Goal: Information Seeking & Learning: Compare options

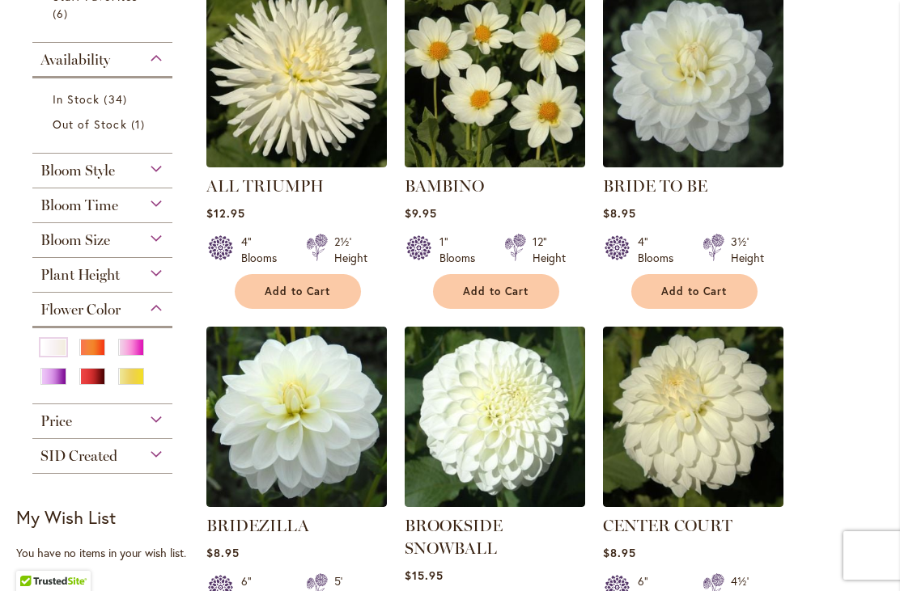
scroll to position [451, 0]
click at [87, 355] on div "Orange/Peach" at bounding box center [92, 347] width 26 height 17
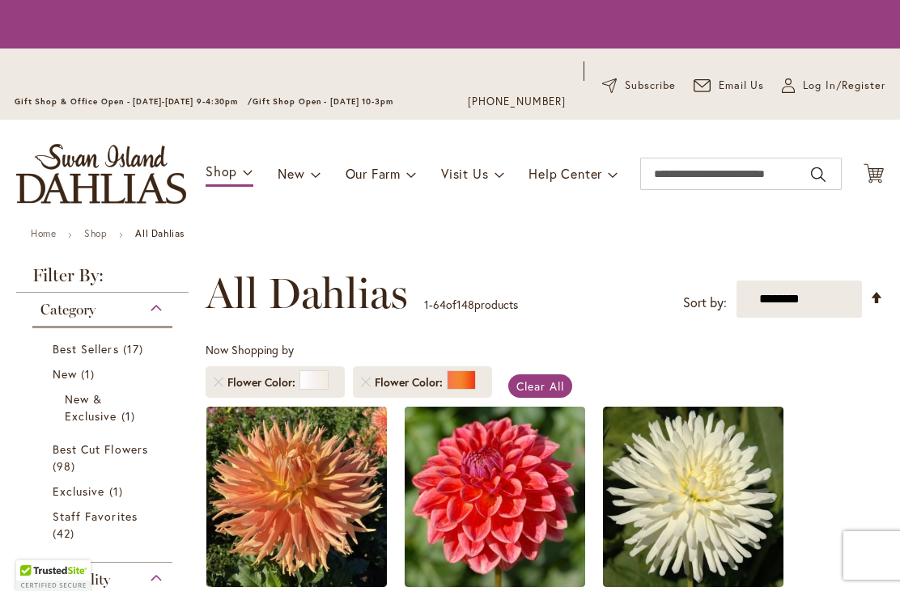
scroll to position [2, 0]
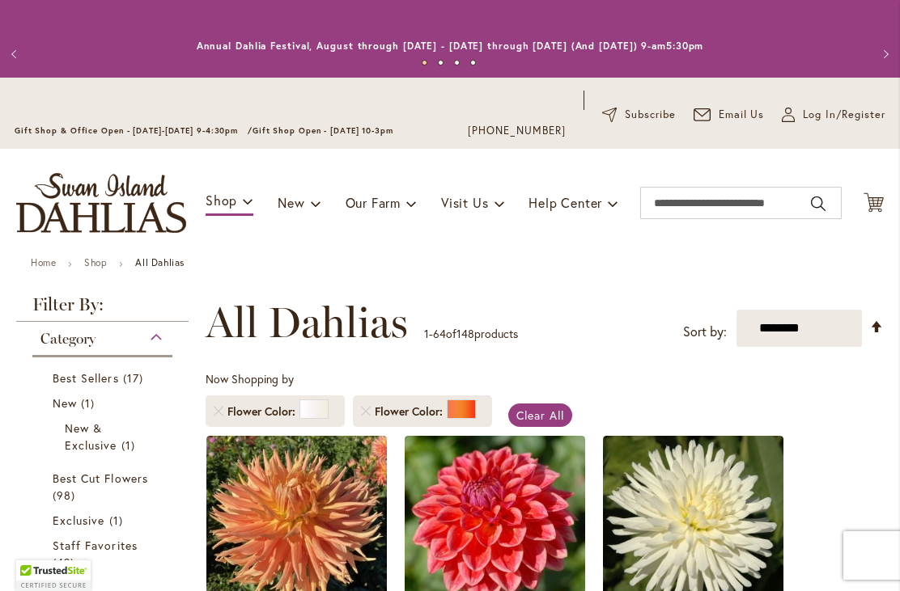
click at [212, 416] on li "Flower Color" at bounding box center [275, 412] width 139 height 32
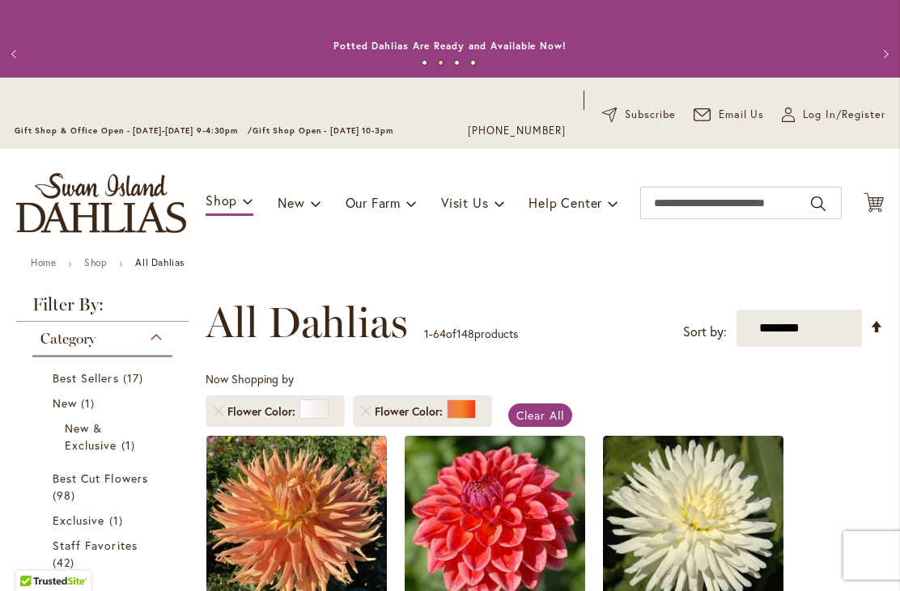
click at [214, 430] on ol "Flower Color Flower Color" at bounding box center [353, 412] width 294 height 48
click at [215, 413] on link "Remove Flower Color White/Cream" at bounding box center [219, 412] width 10 height 10
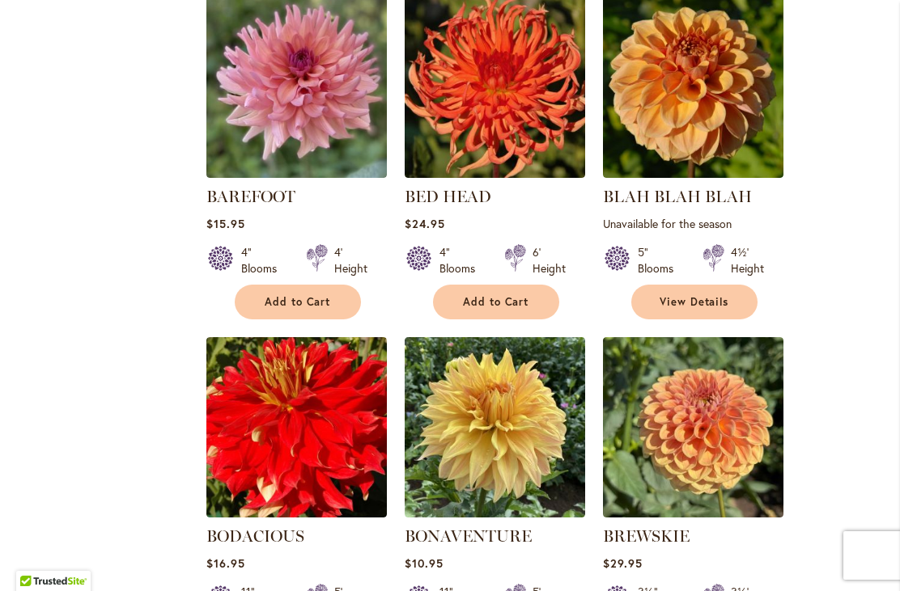
scroll to position [1479, 0]
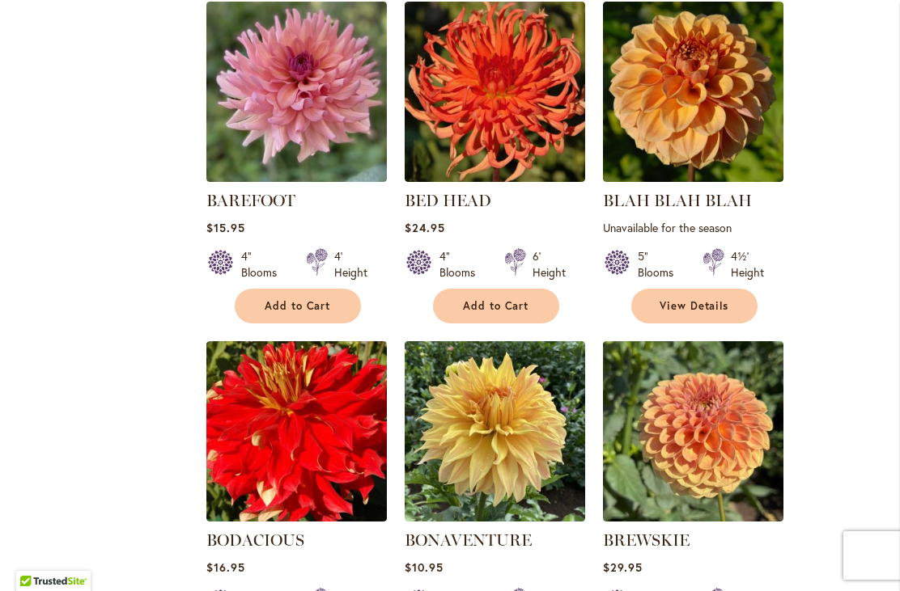
click at [248, 407] on img at bounding box center [296, 431] width 180 height 180
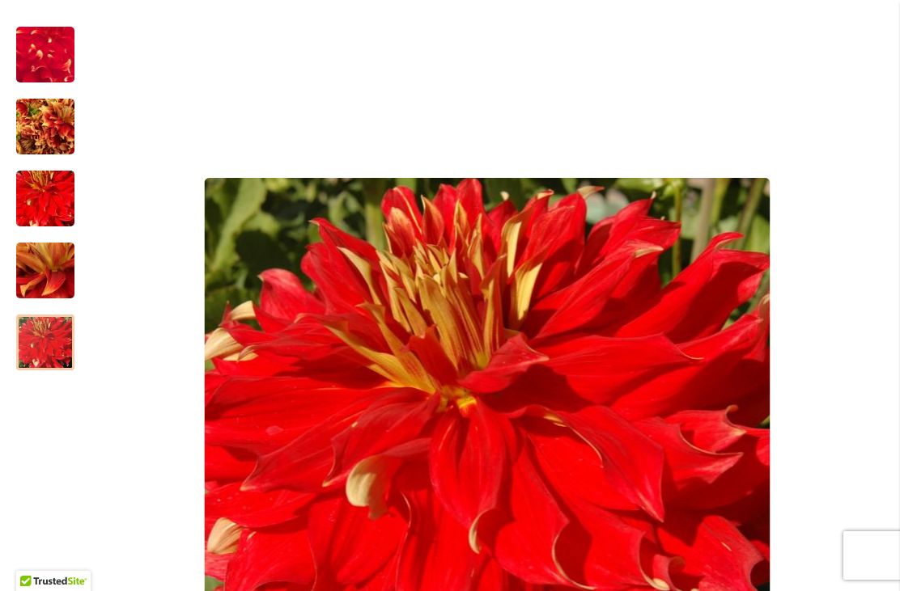
scroll to position [289, 0]
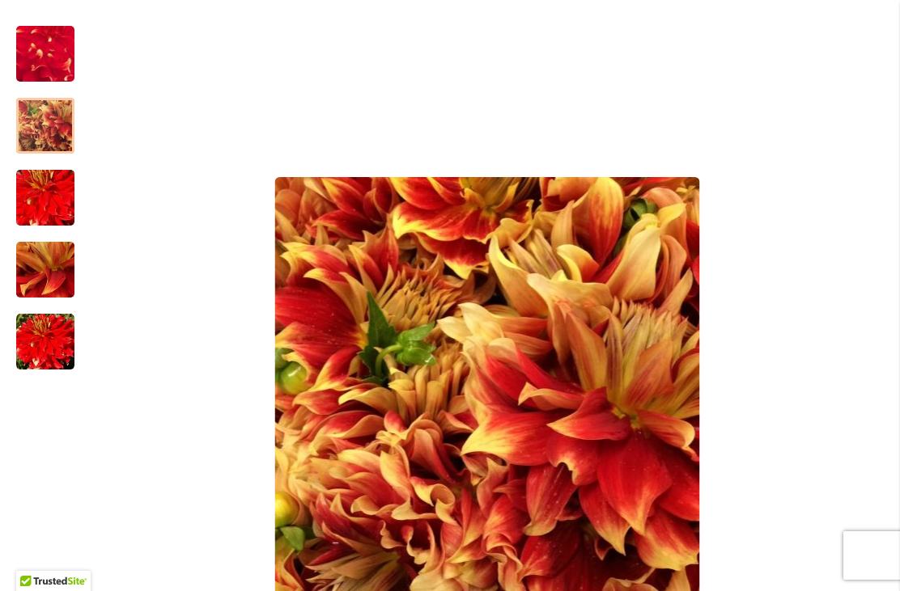
click at [45, 126] on img "BODACIOUS" at bounding box center [45, 126] width 58 height 78
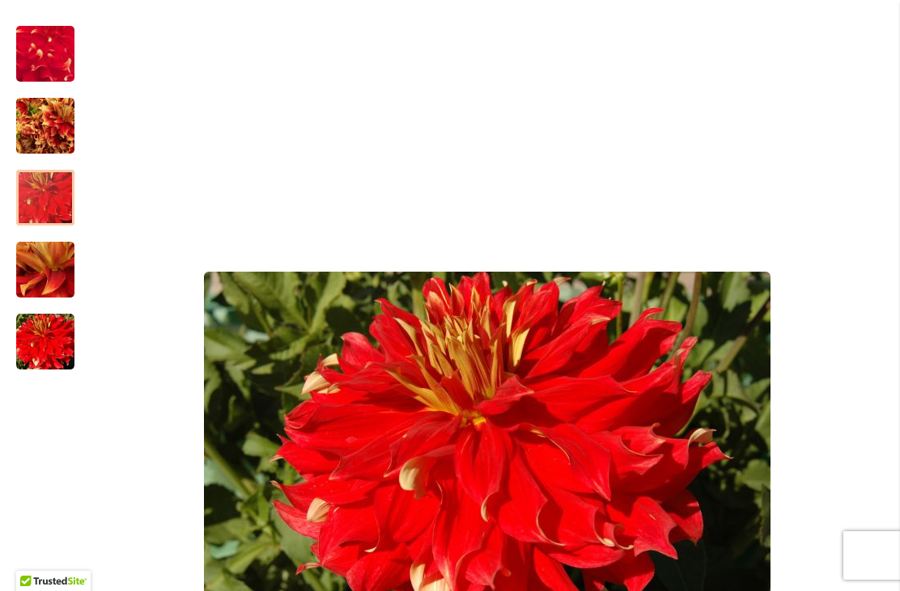
click at [41, 207] on img "BODACIOUS" at bounding box center [45, 198] width 117 height 78
click at [36, 262] on img "BODACIOUS" at bounding box center [45, 270] width 117 height 87
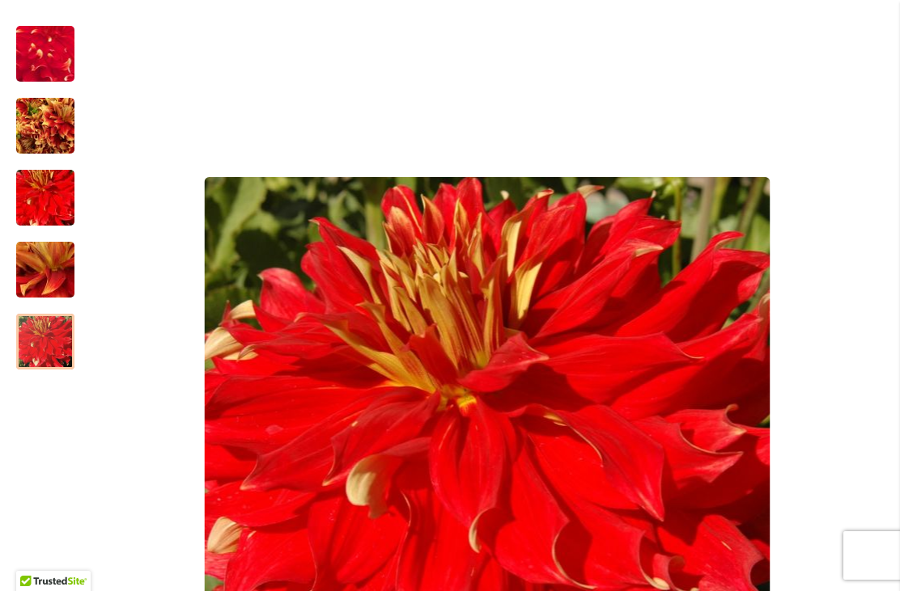
click at [32, 343] on img "BODACIOUS" at bounding box center [45, 342] width 58 height 58
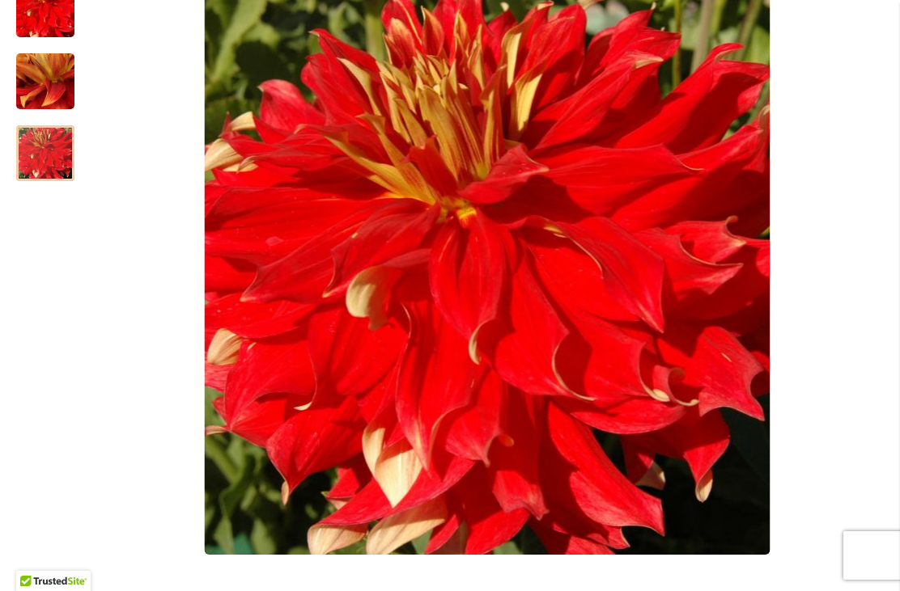
scroll to position [477, 0]
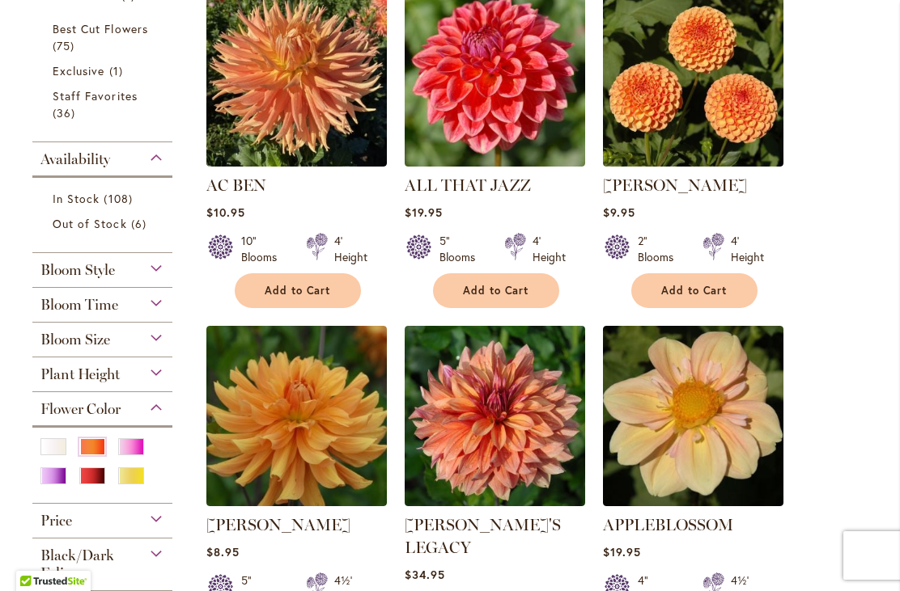
scroll to position [482, 0]
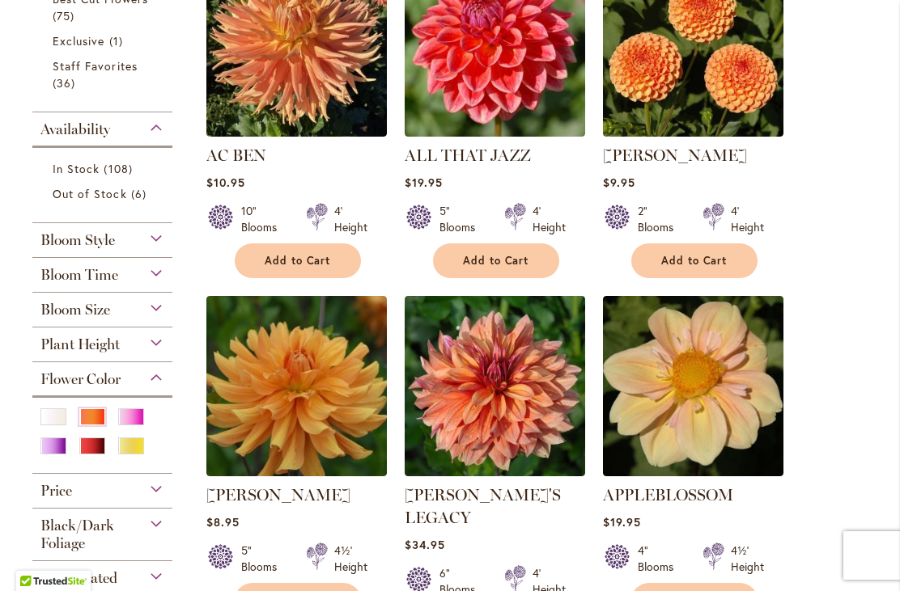
click at [124, 455] on div "Yellow" at bounding box center [131, 446] width 26 height 17
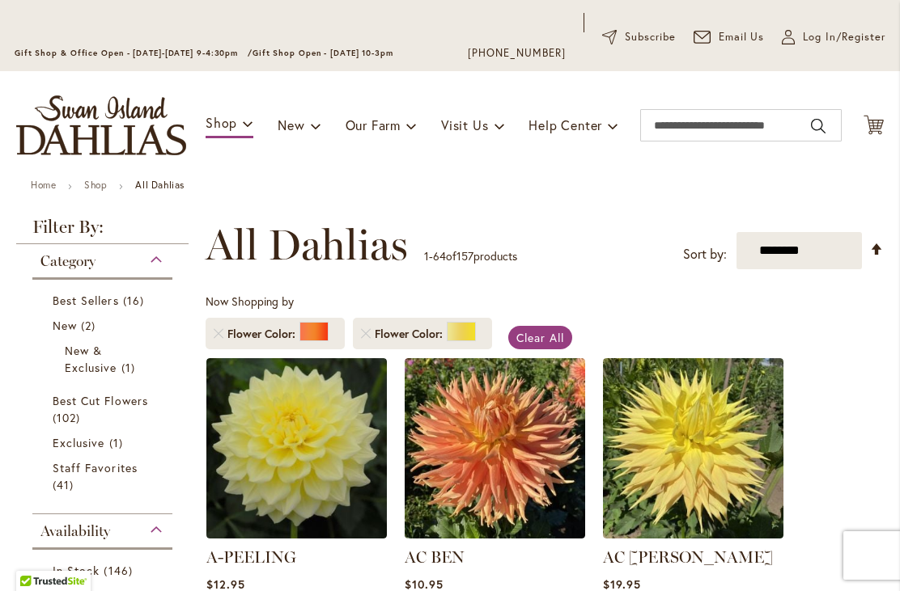
scroll to position [74, 0]
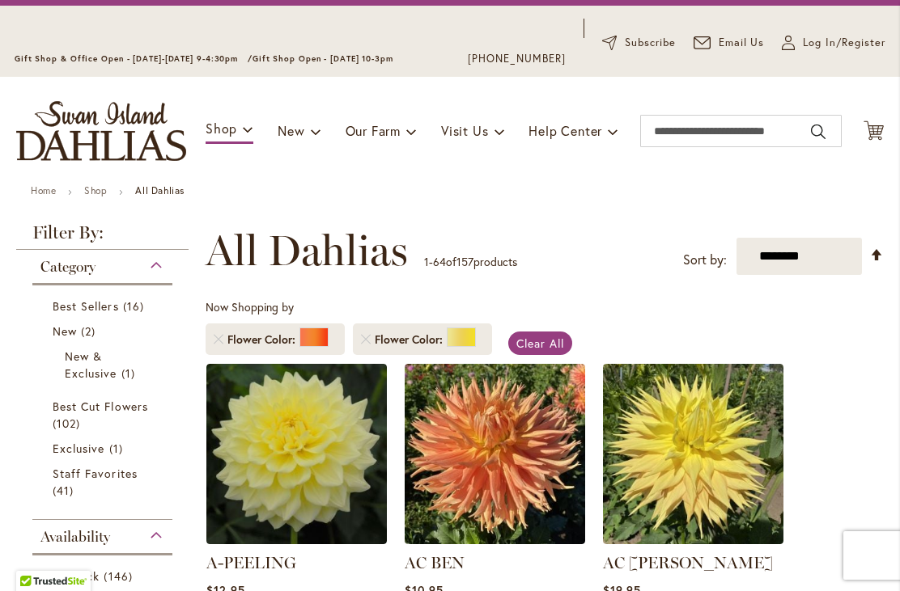
click at [210, 350] on li "Flower Color" at bounding box center [275, 340] width 139 height 32
click at [221, 343] on link "Remove Flower Color Orange/Peach" at bounding box center [219, 340] width 10 height 10
click at [222, 339] on link "Remove Flower Color Orange/Peach" at bounding box center [219, 340] width 10 height 10
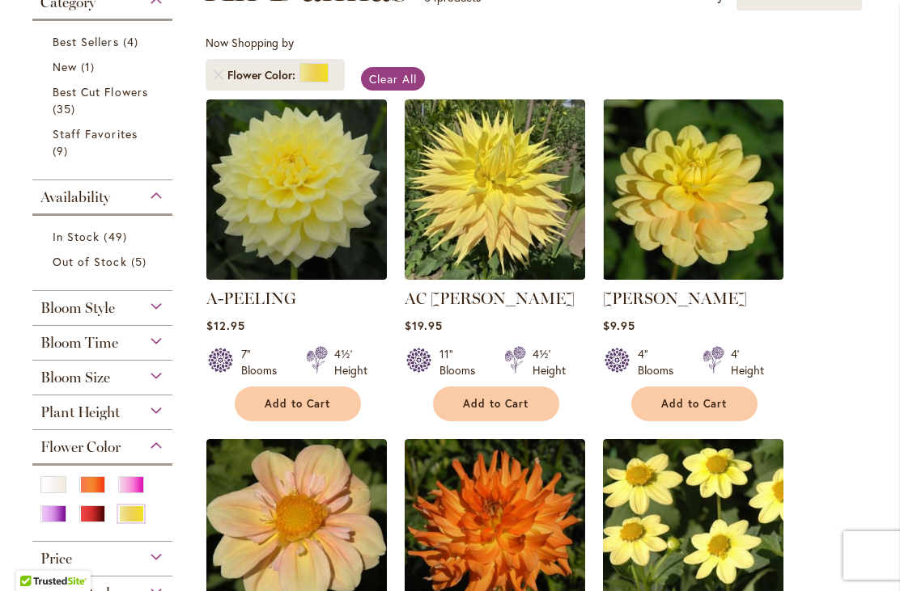
scroll to position [367, 0]
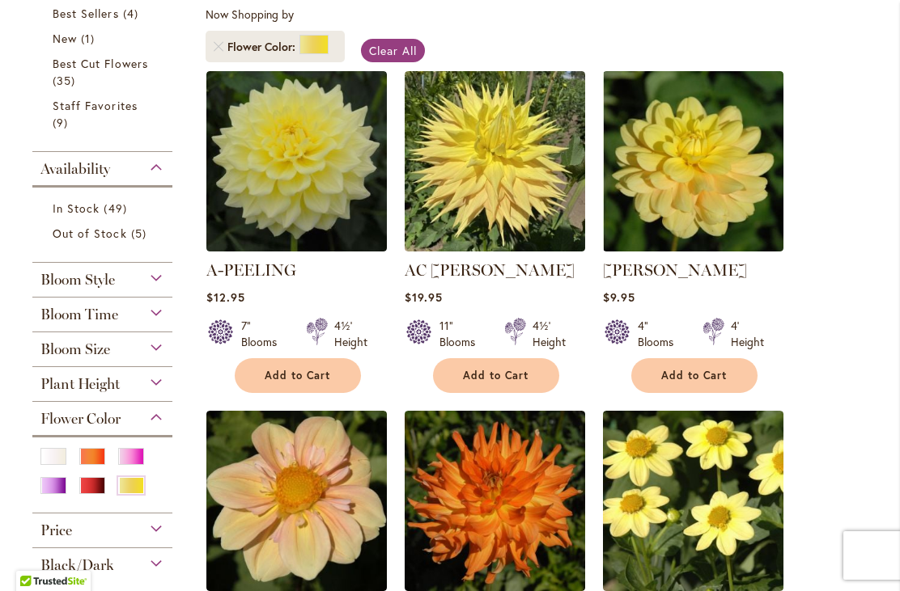
click at [278, 159] on img at bounding box center [296, 161] width 180 height 180
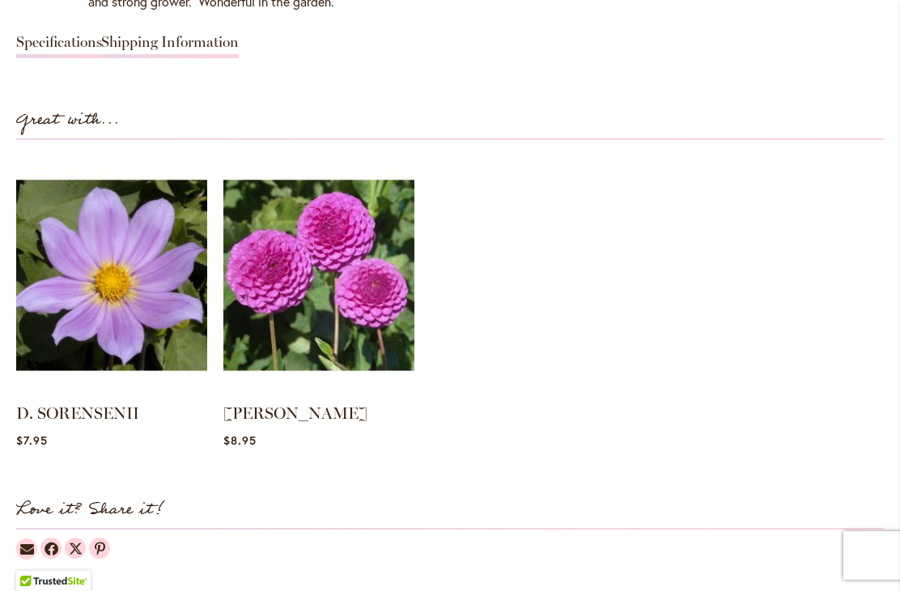
scroll to position [1582, 0]
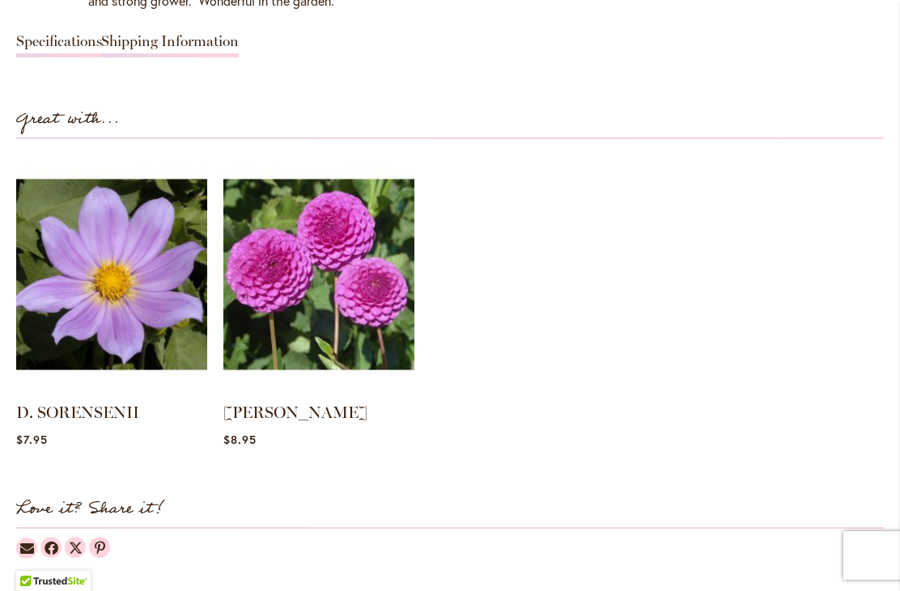
click at [275, 272] on img at bounding box center [318, 274] width 191 height 239
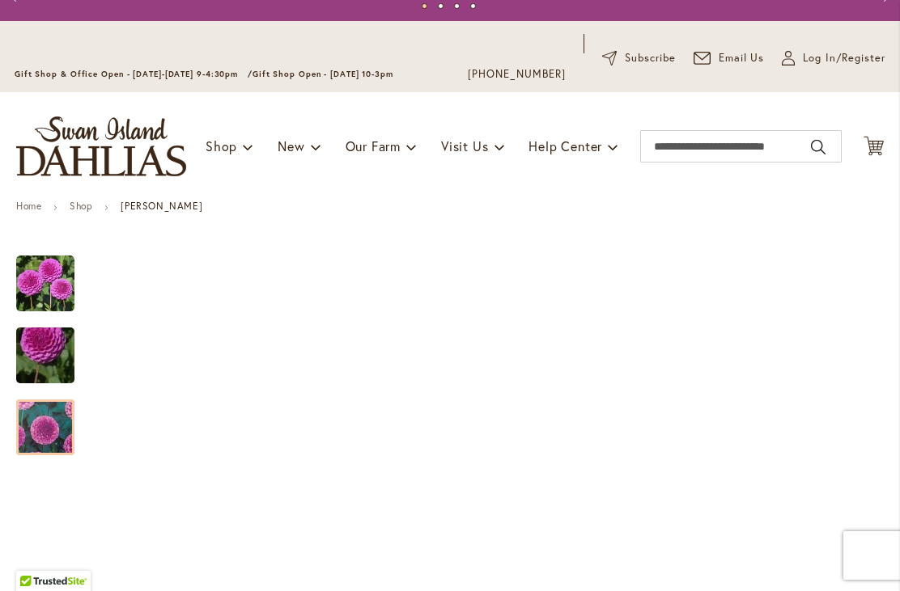
scroll to position [35, 0]
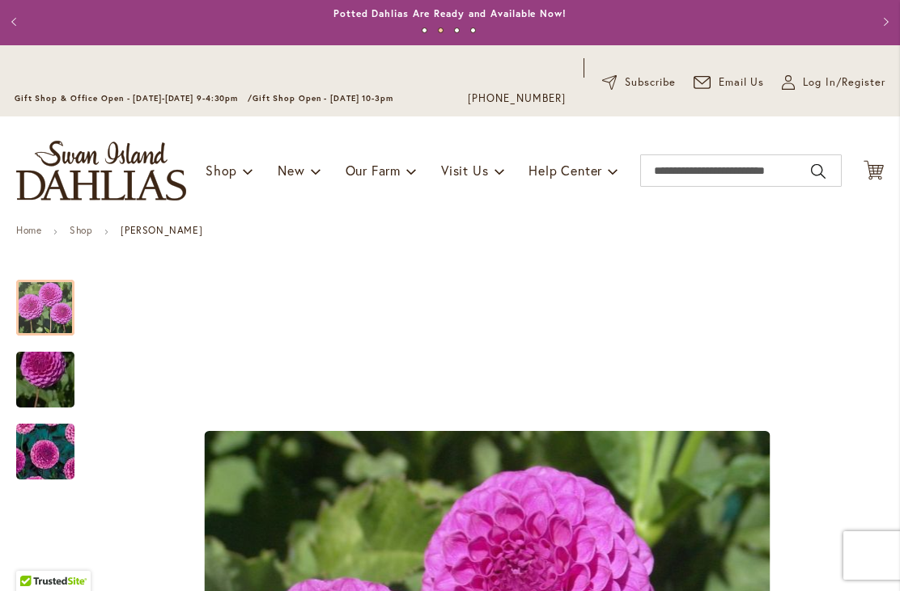
click at [52, 319] on img "MARY MUNNS" at bounding box center [45, 308] width 58 height 58
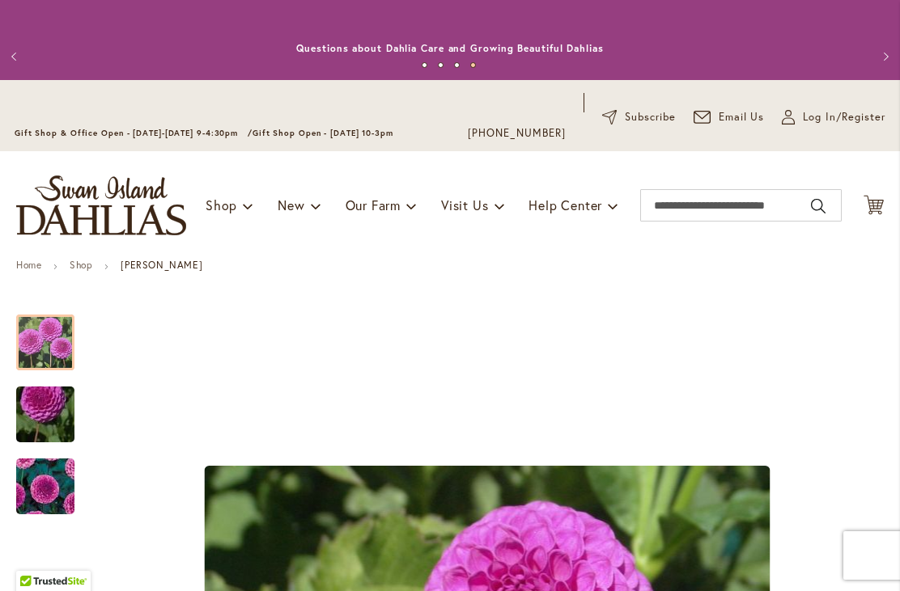
scroll to position [0, 0]
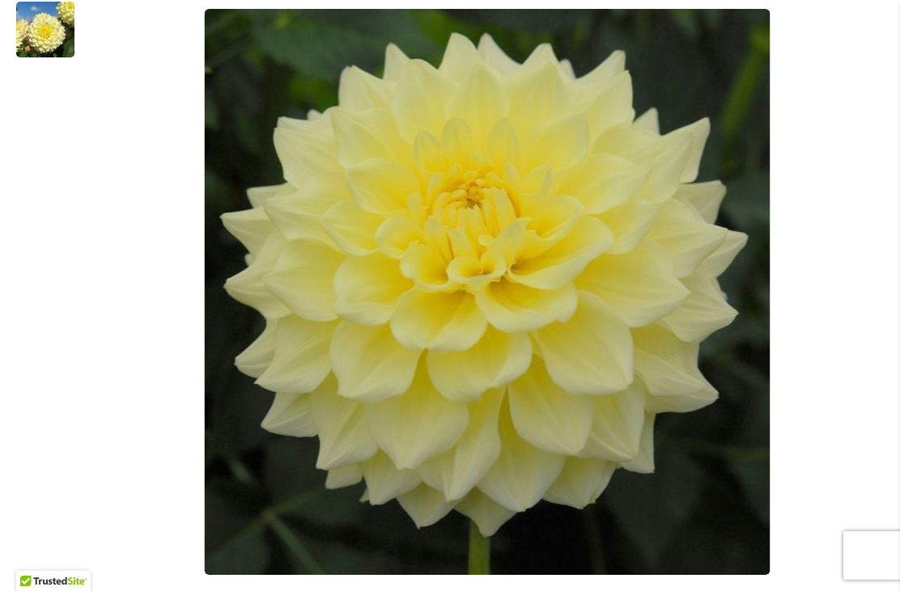
scroll to position [459, 0]
